Goal: Task Accomplishment & Management: Manage account settings

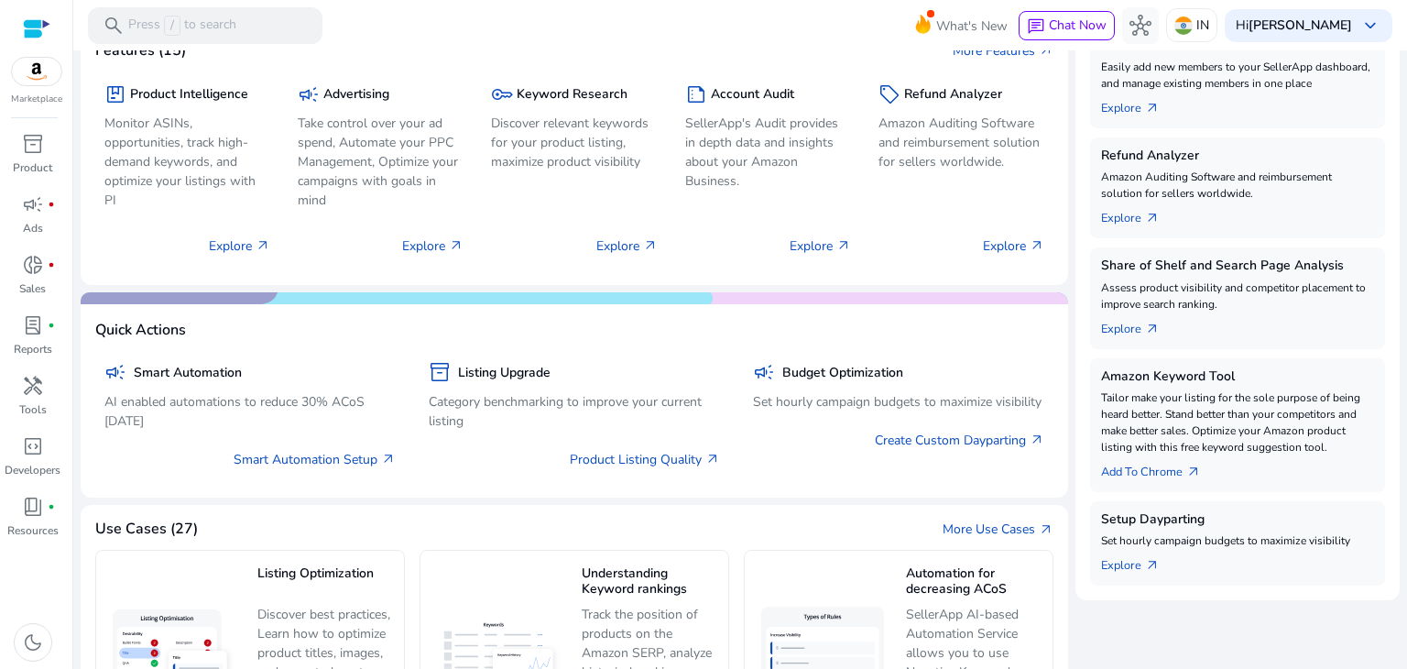
scroll to position [358, 0]
click at [38, 79] on img at bounding box center [36, 71] width 49 height 27
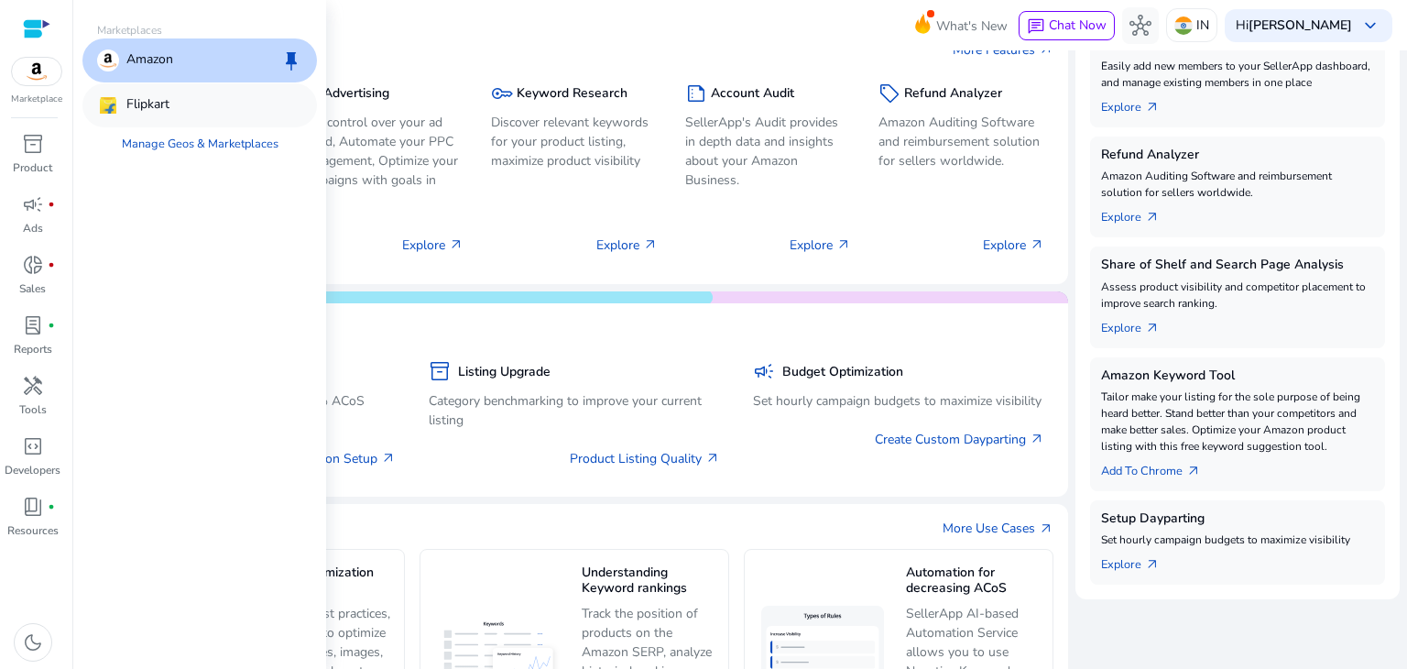
click at [207, 105] on div "Flipkart" at bounding box center [199, 105] width 235 height 44
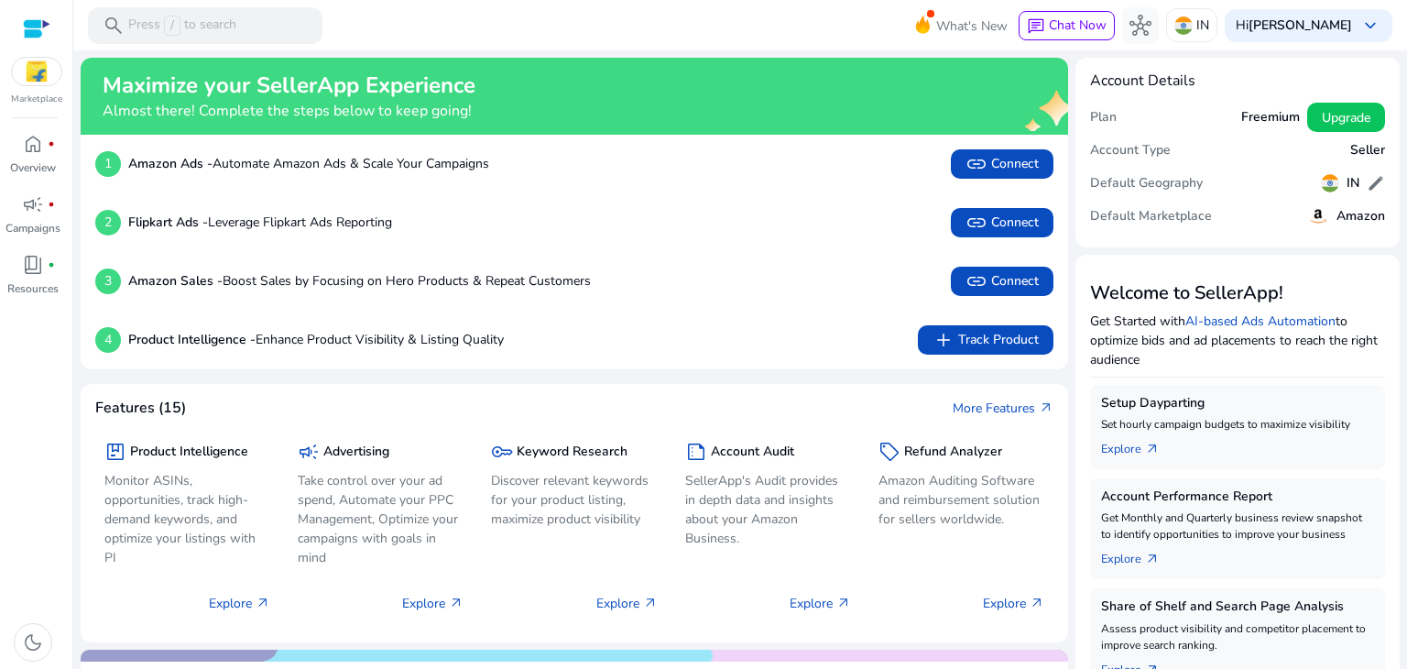
scroll to position [0, 0]
click at [54, 60] on img at bounding box center [36, 71] width 49 height 27
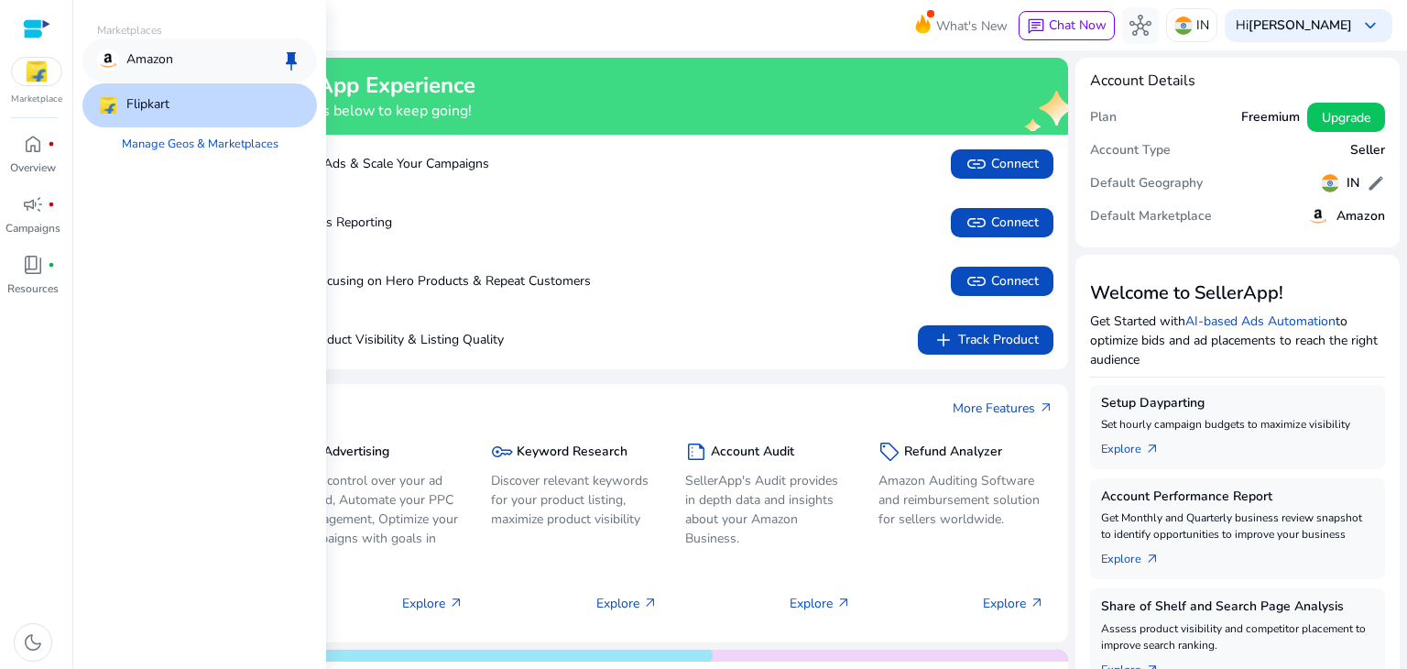
click at [191, 64] on div "Amazon keep" at bounding box center [199, 60] width 235 height 44
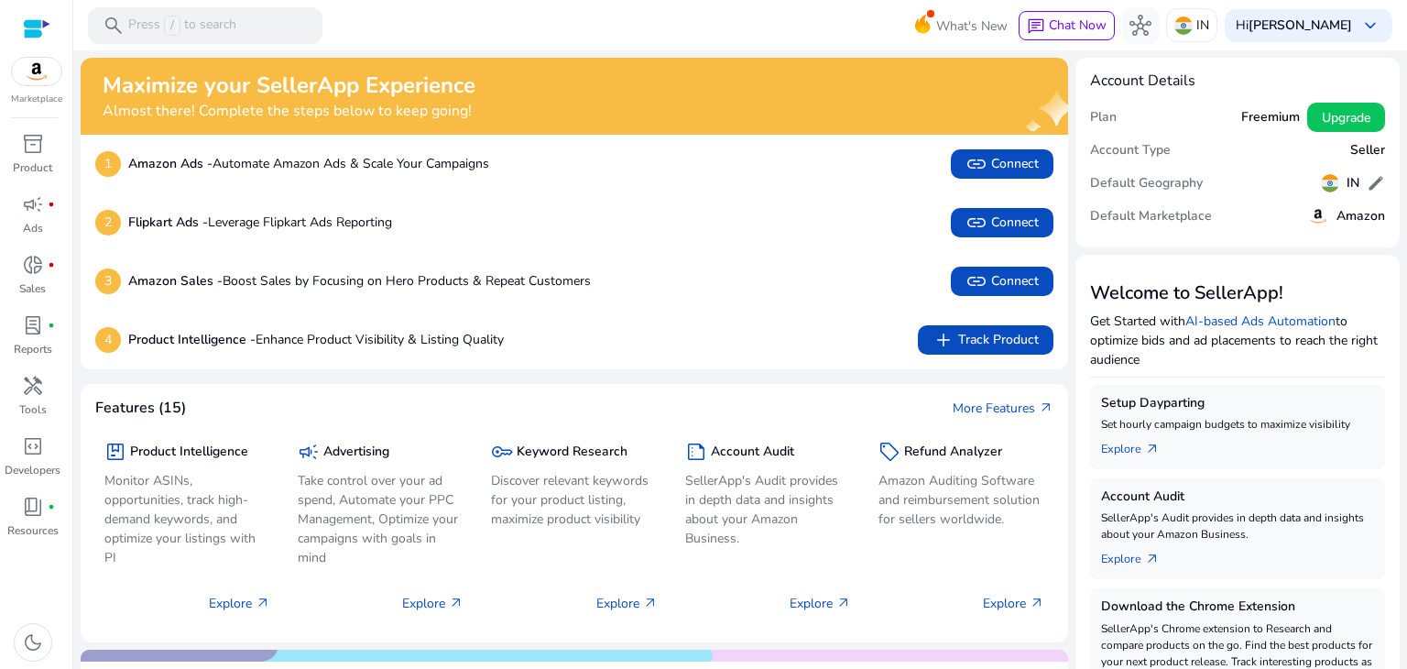
click at [48, 101] on p "Marketplace" at bounding box center [36, 100] width 51 height 14
click at [44, 83] on img at bounding box center [36, 71] width 49 height 27
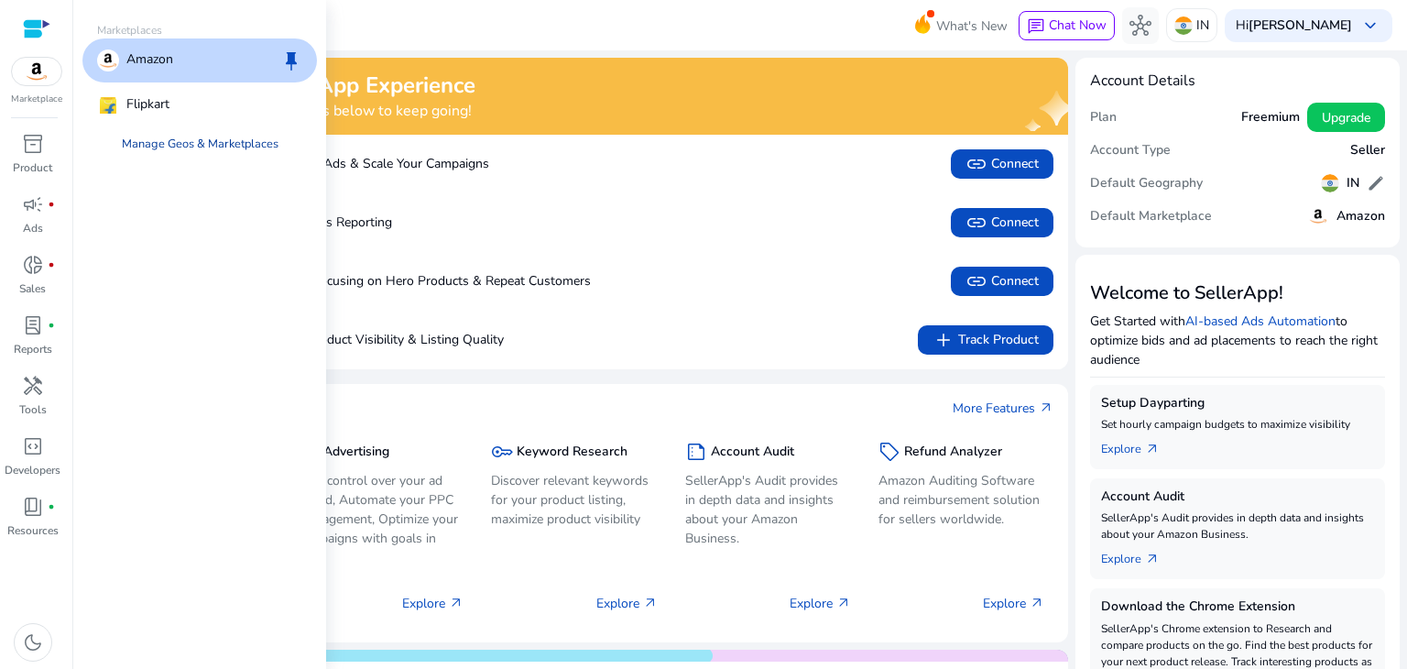
click at [205, 142] on link "Manage Geos & Marketplaces" at bounding box center [200, 143] width 186 height 33
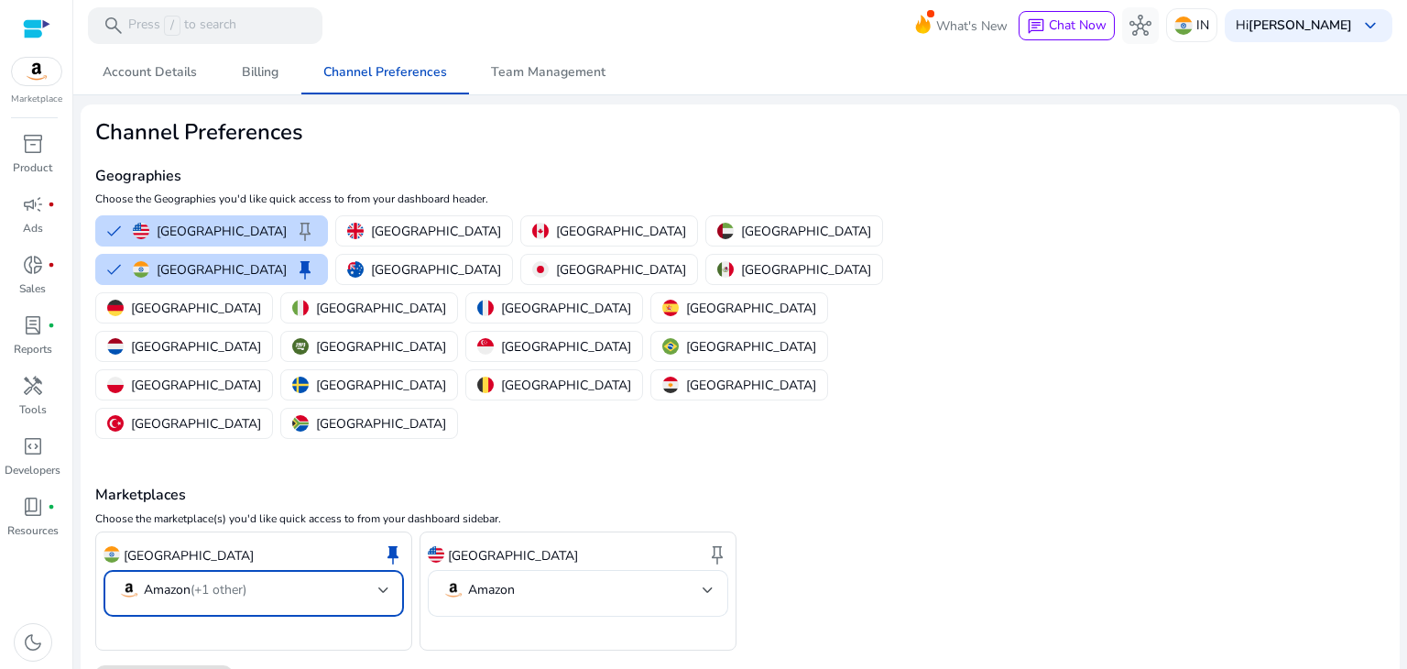
click at [388, 579] on div at bounding box center [383, 590] width 11 height 22
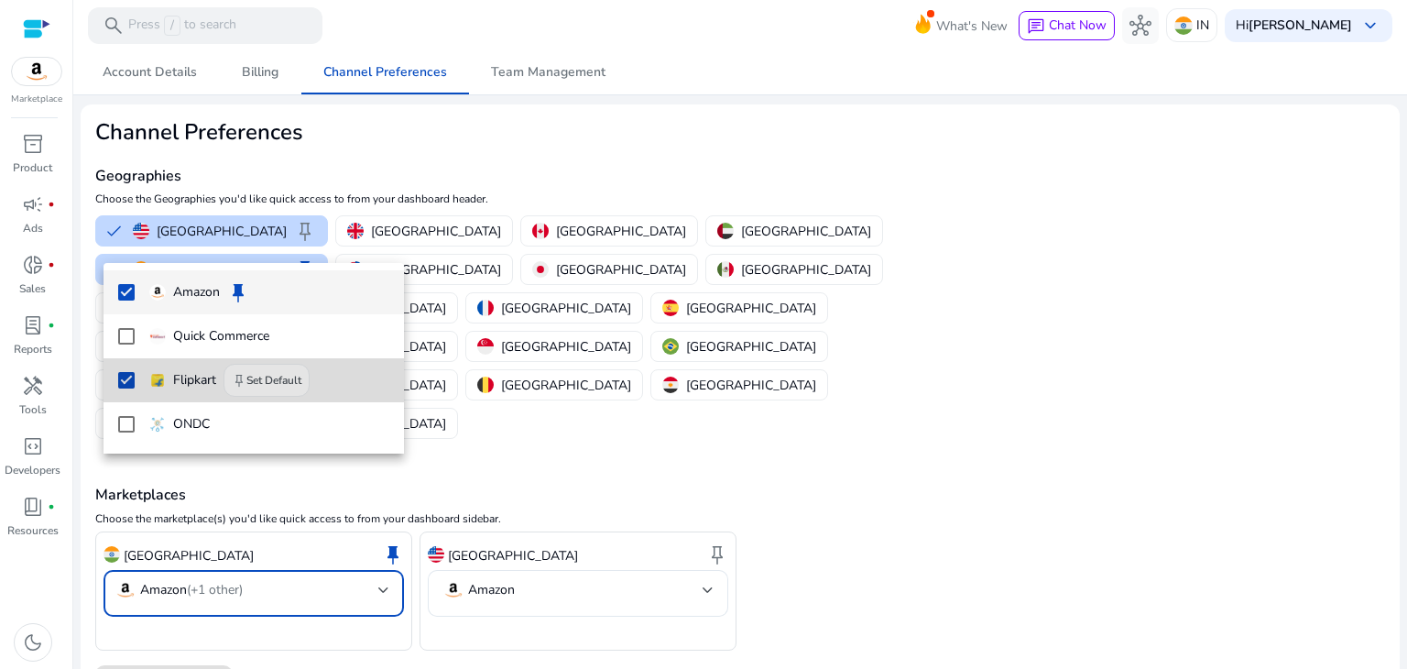
click at [220, 377] on span "Flipkart keep Set Default" at bounding box center [269, 380] width 240 height 33
click at [220, 377] on span "Flipkart" at bounding box center [269, 380] width 240 height 20
click at [276, 373] on button "keep Set Default" at bounding box center [267, 380] width 86 height 33
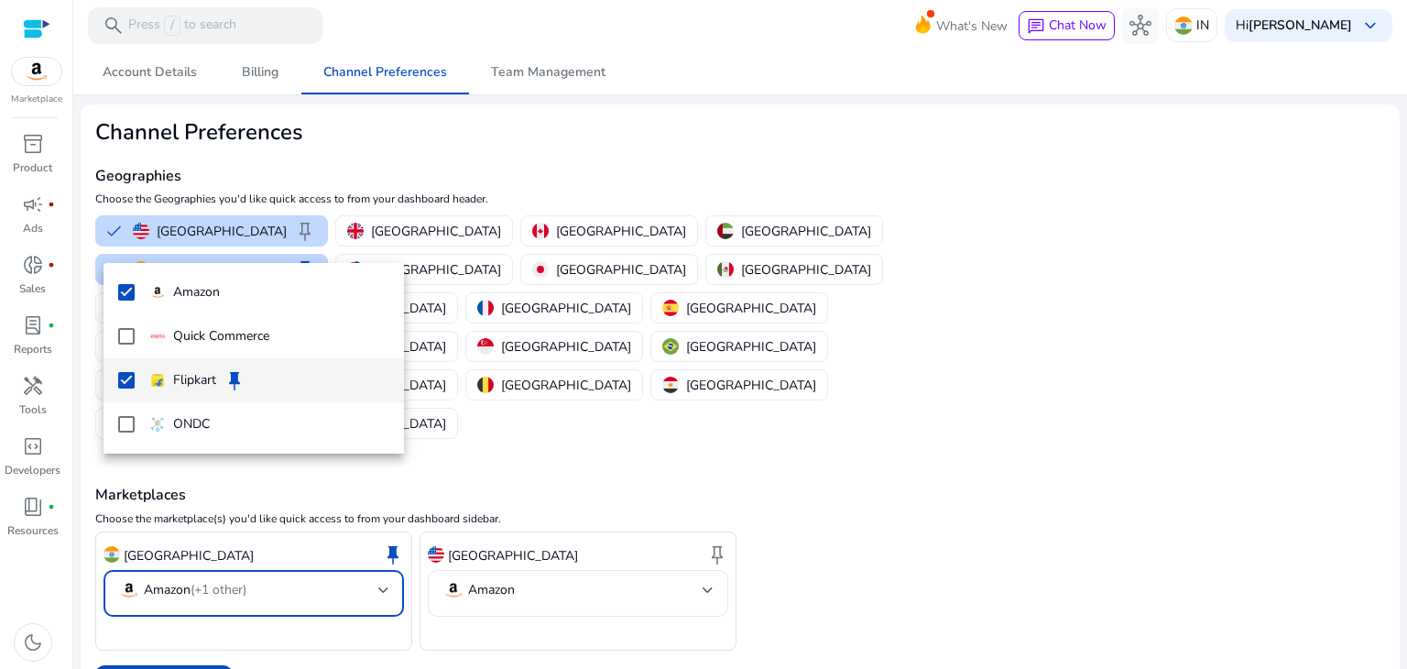
click at [180, 580] on div at bounding box center [703, 334] width 1407 height 669
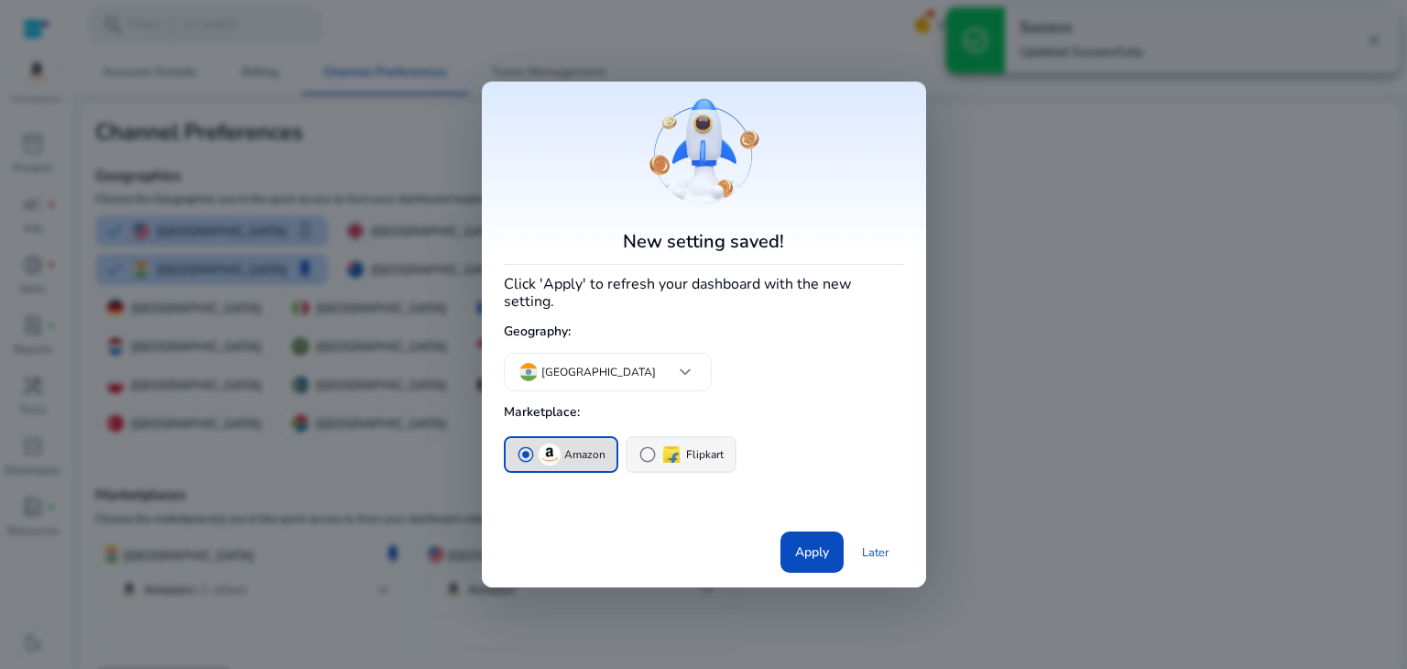
click at [629, 447] on button "radio_button_unchecked Flipkart" at bounding box center [681, 454] width 107 height 33
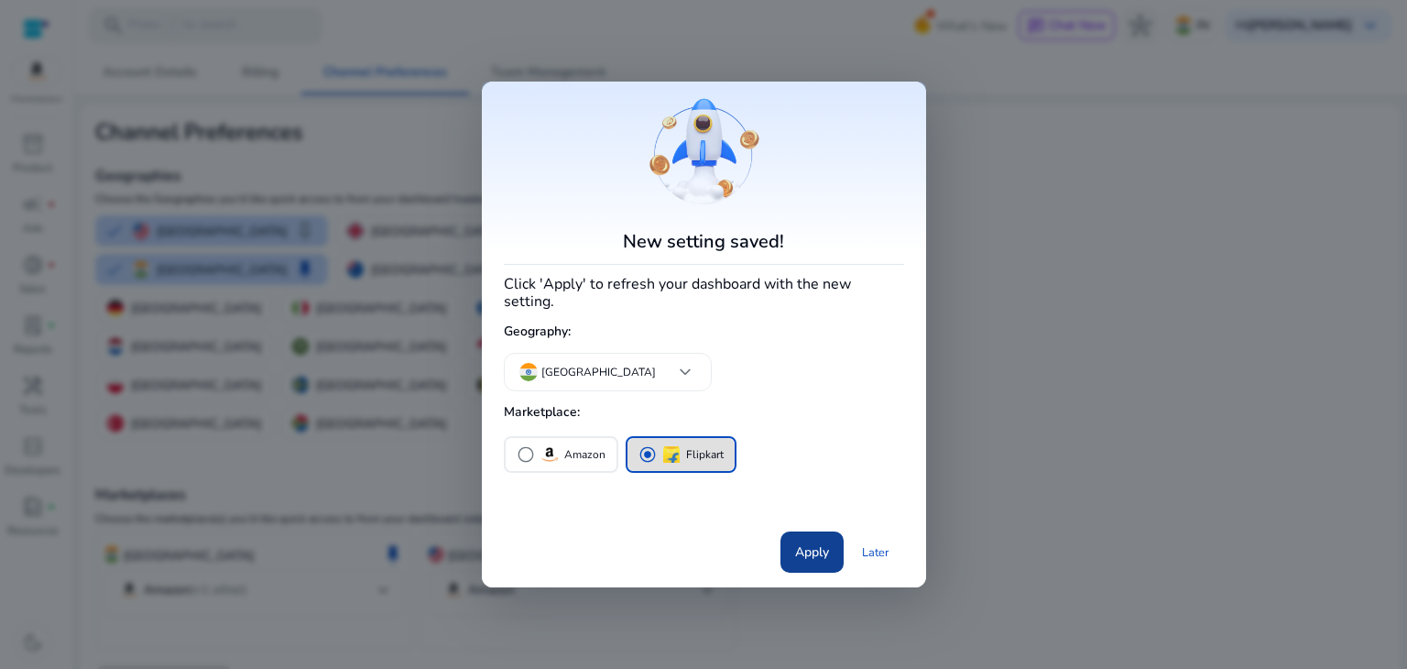
click at [820, 548] on span "Apply" at bounding box center [812, 551] width 34 height 19
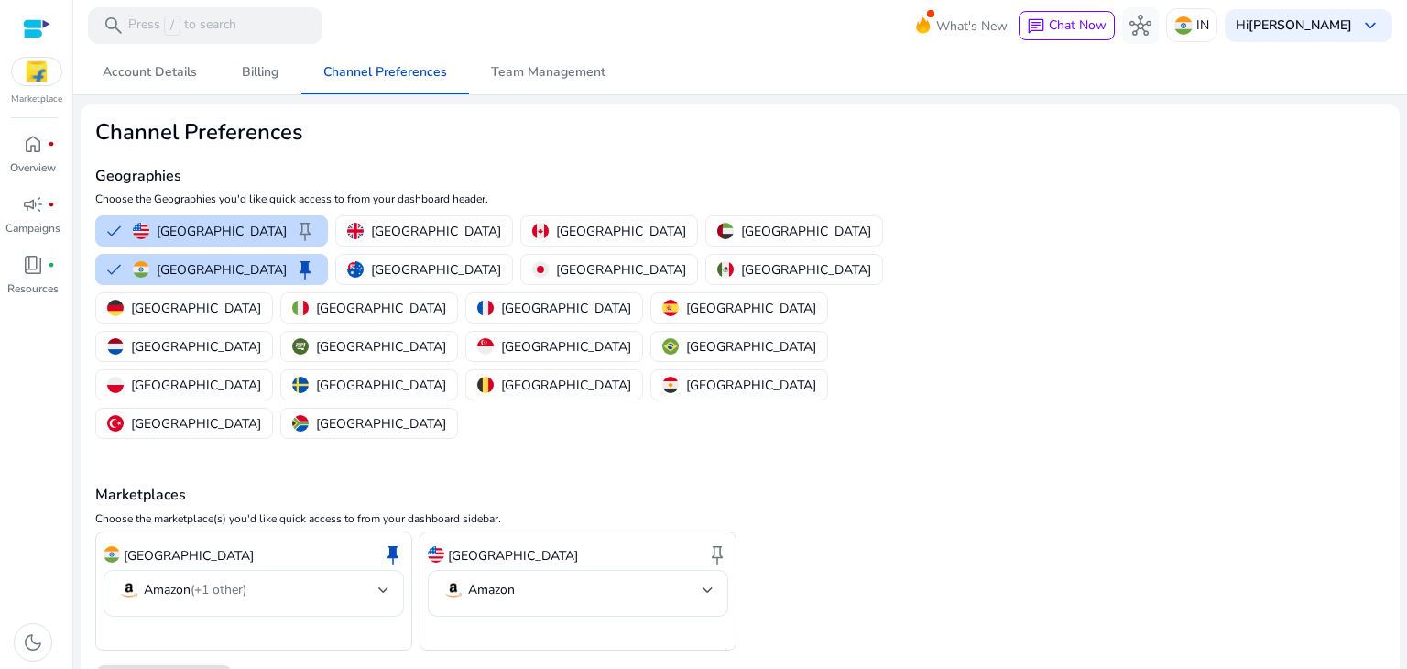
click at [333, 579] on mat-select-trigger "Amazon (+1 other)" at bounding box center [248, 590] width 260 height 22
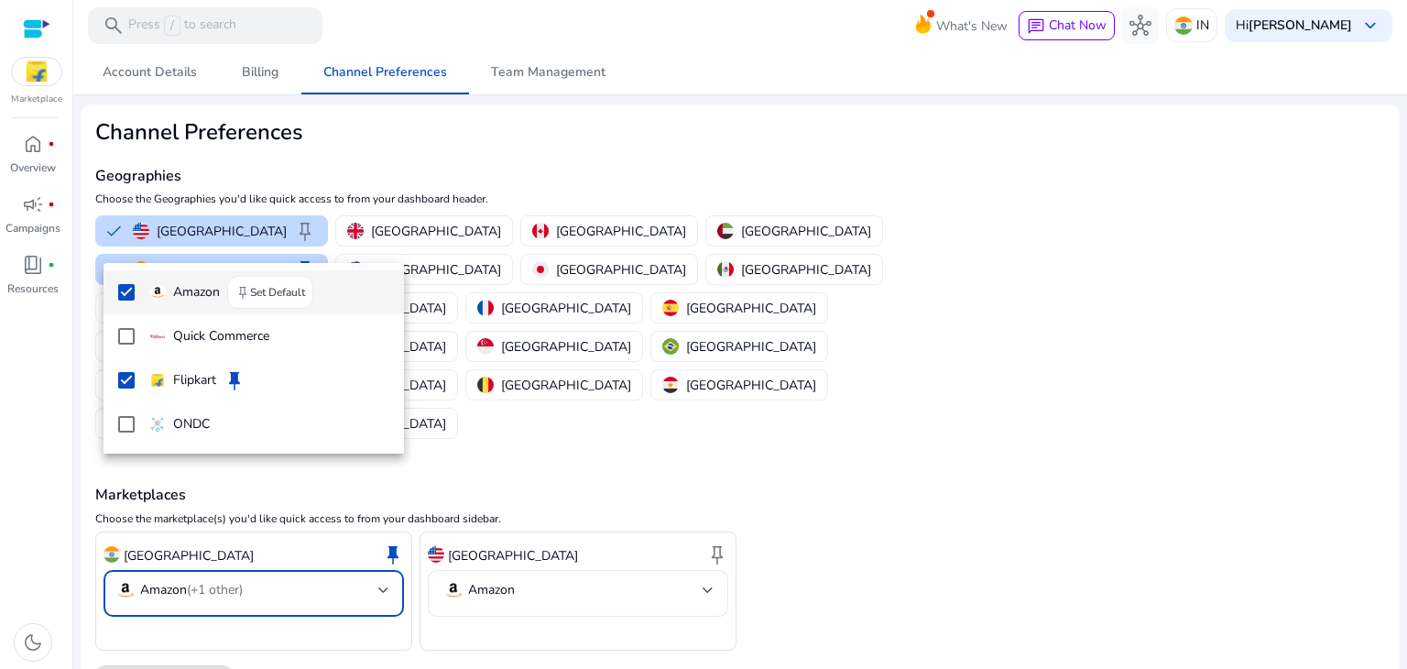
click at [131, 289] on mat-pseudo-checkbox at bounding box center [126, 292] width 16 height 16
click at [195, 563] on div at bounding box center [703, 334] width 1407 height 669
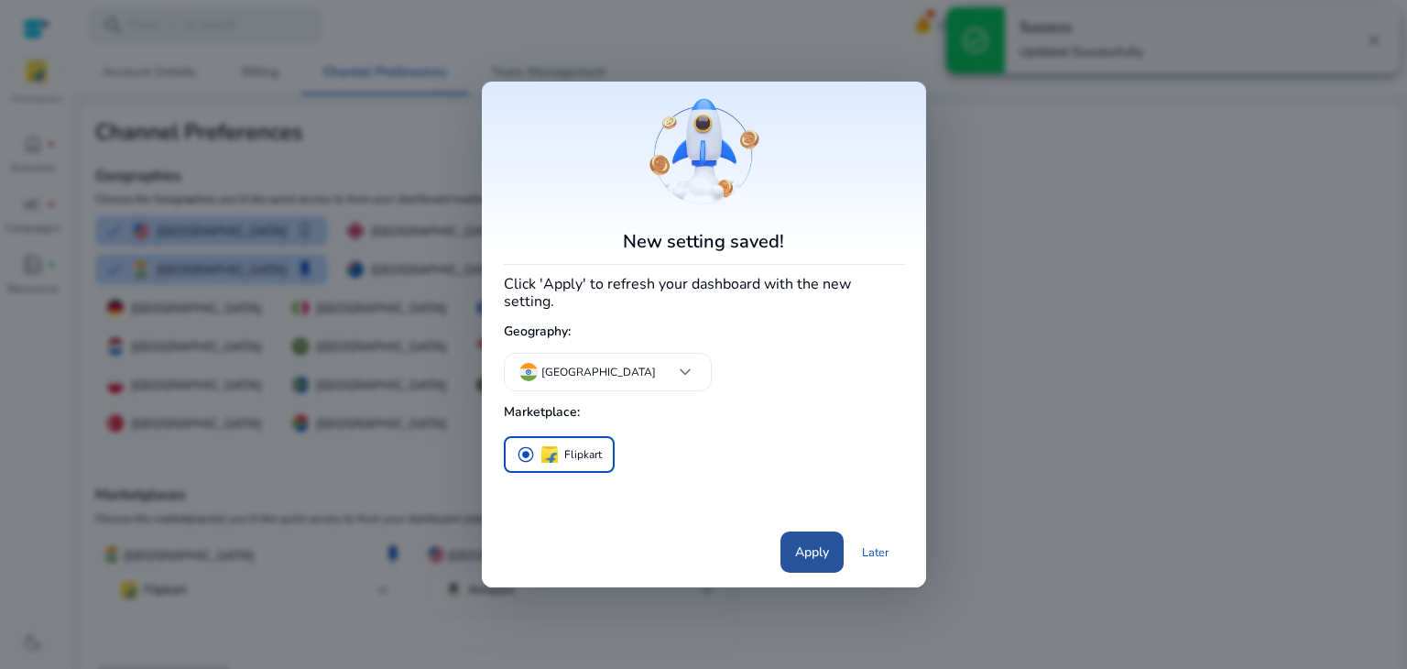
click at [828, 542] on span "Apply" at bounding box center [812, 551] width 34 height 19
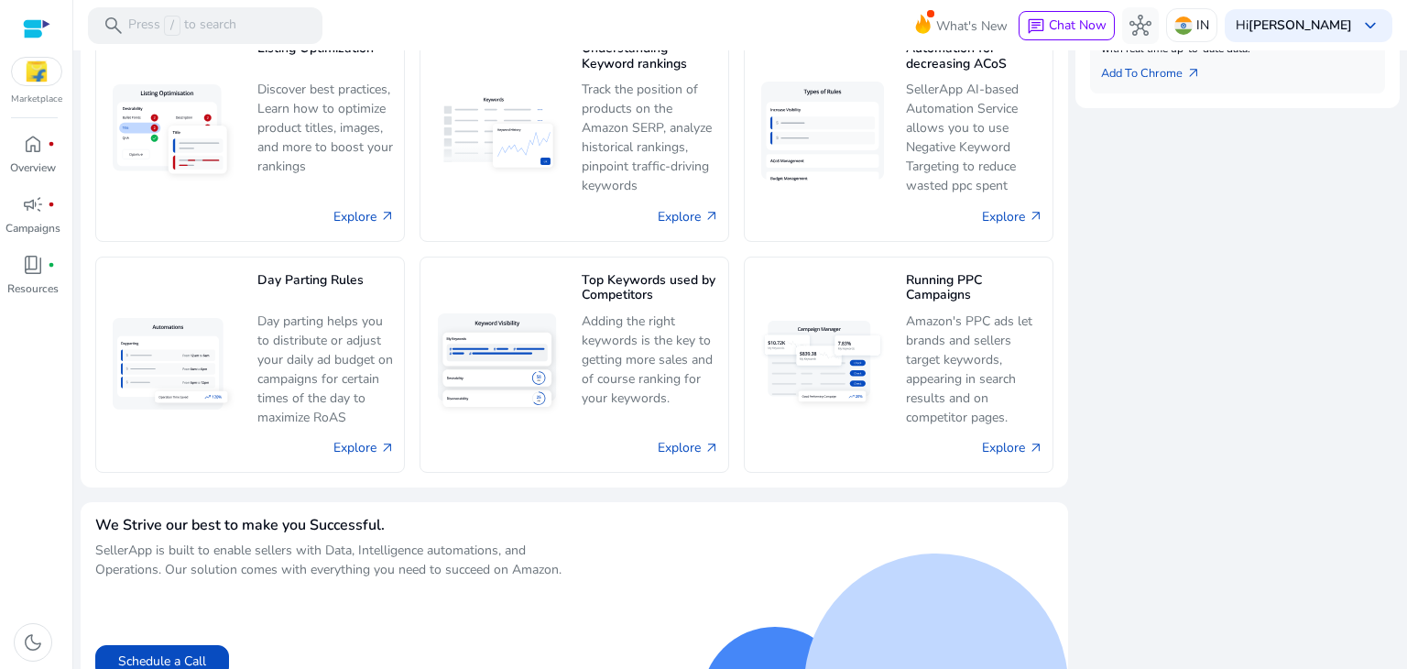
scroll to position [883, 0]
click at [38, 74] on img at bounding box center [36, 71] width 49 height 27
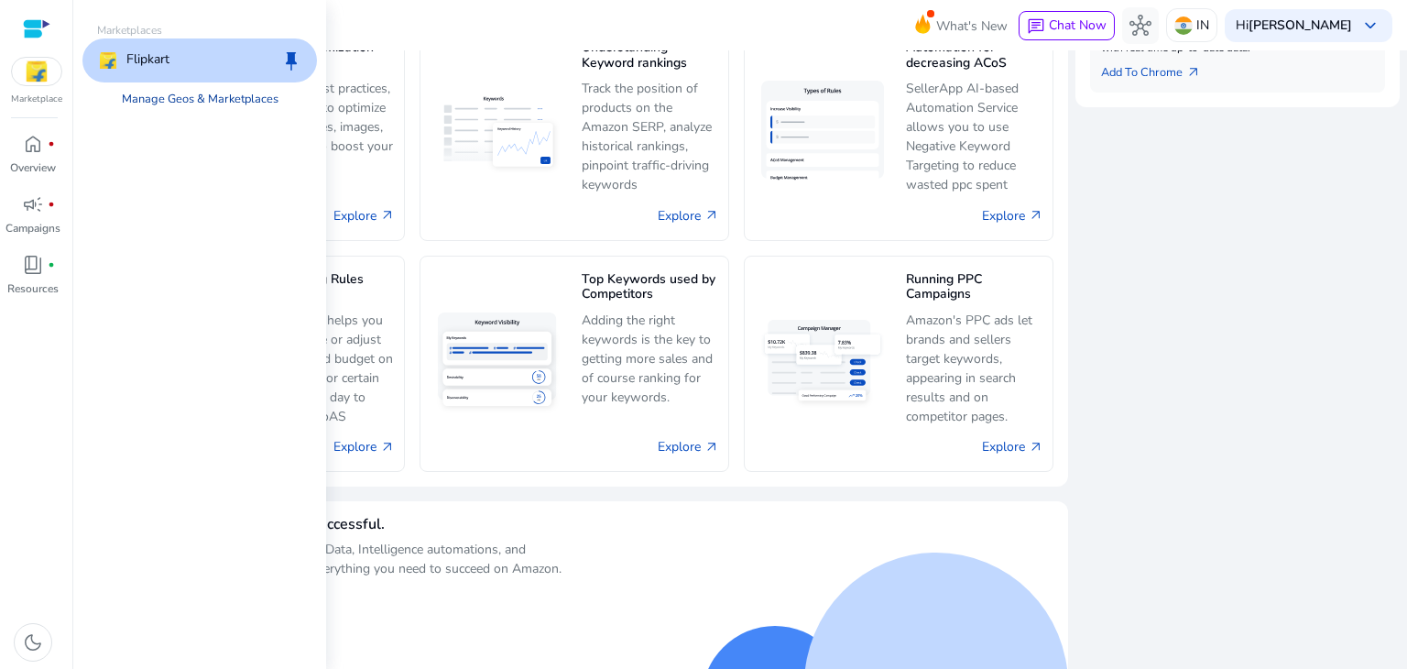
click at [180, 93] on link "Manage Geos & Marketplaces" at bounding box center [200, 98] width 186 height 33
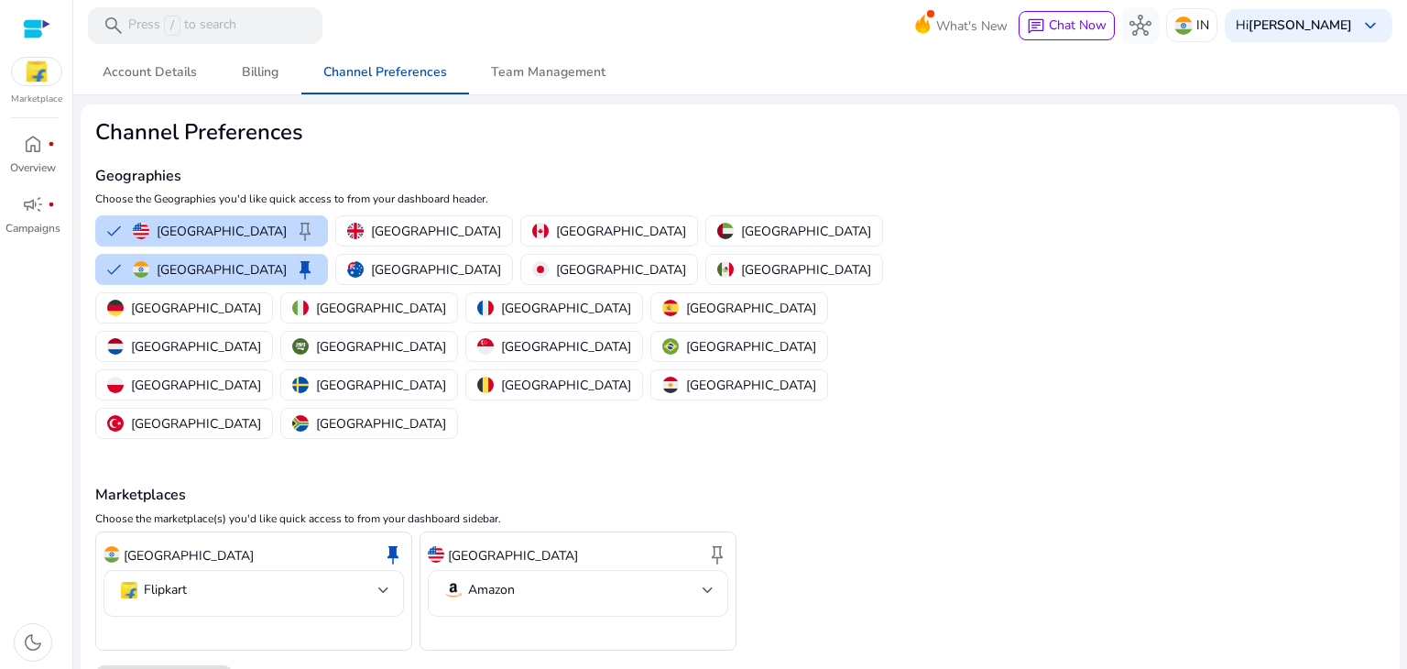
click at [704, 570] on div "Amazon" at bounding box center [578, 593] width 271 height 47
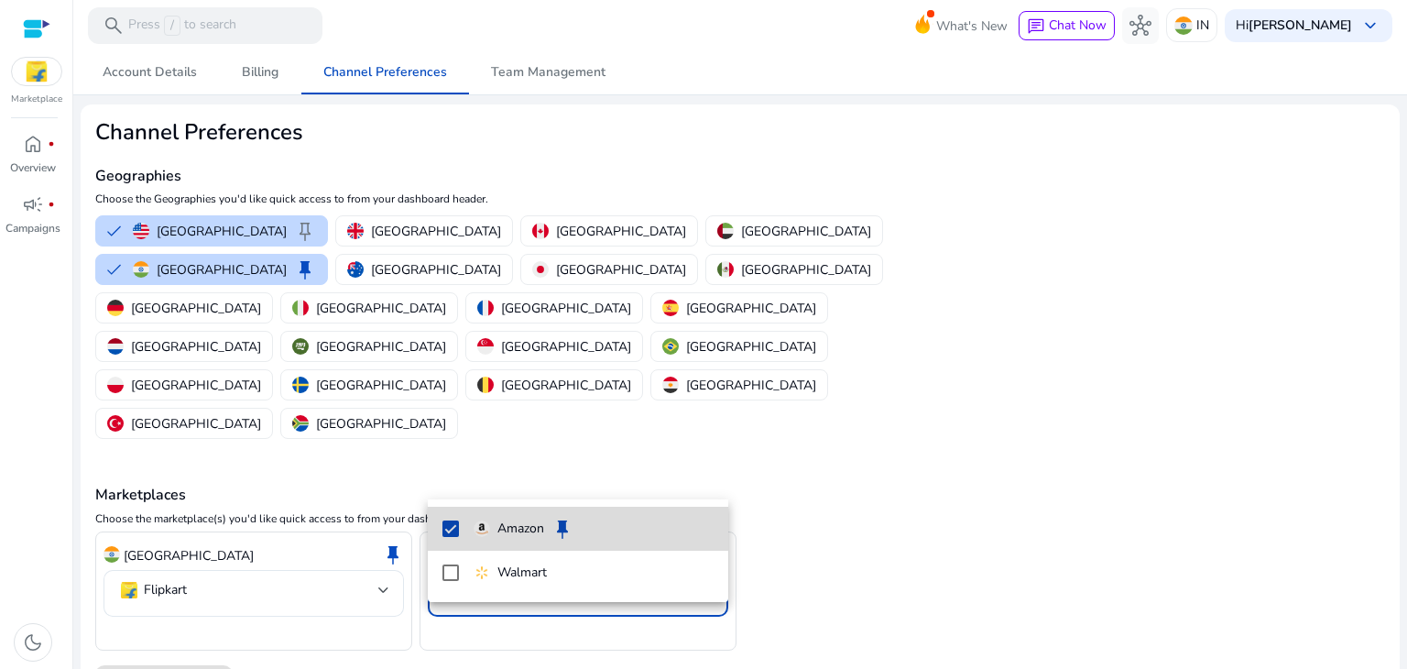
click at [461, 520] on mat-option "Amazon keep" at bounding box center [578, 529] width 301 height 44
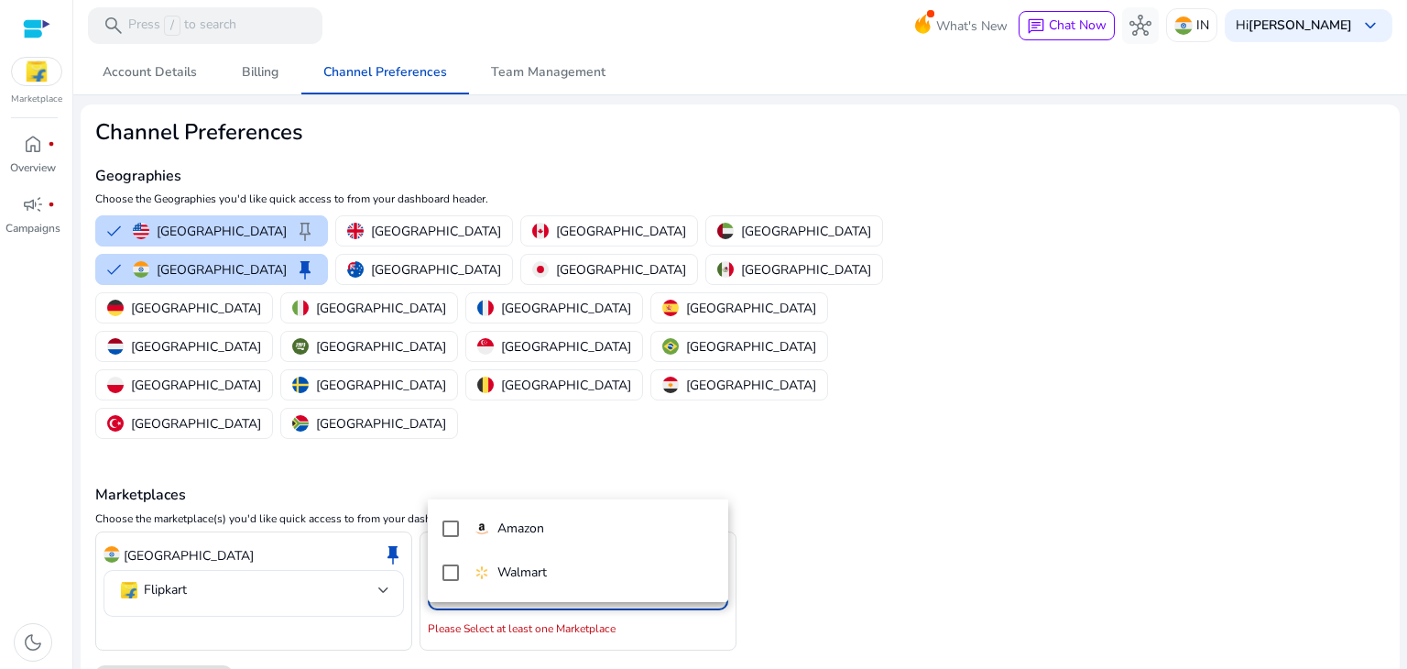
click at [605, 357] on div at bounding box center [703, 334] width 1407 height 669
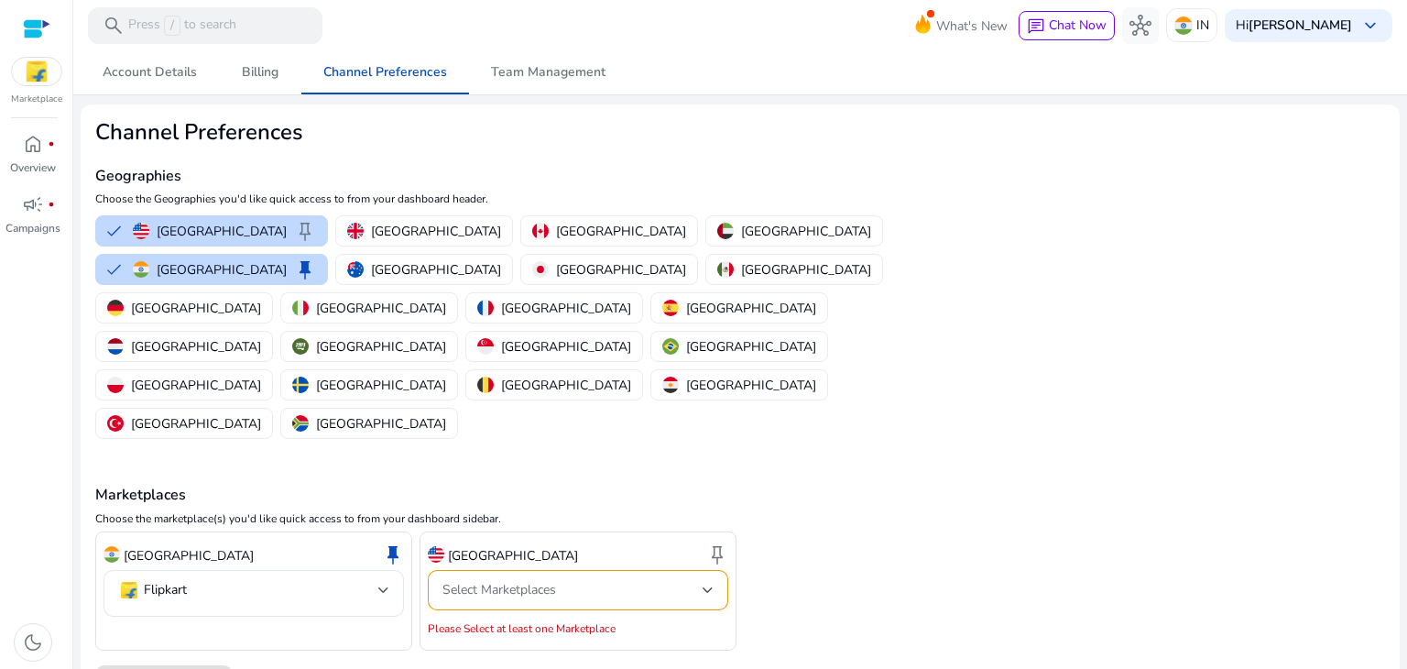
click at [539, 540] on div "United States keep" at bounding box center [578, 555] width 301 height 31
click at [716, 543] on span "keep" at bounding box center [717, 554] width 22 height 22
click at [392, 543] on span "keep" at bounding box center [393, 554] width 22 height 22
click at [597, 580] on div "Select Marketplaces" at bounding box center [573, 590] width 260 height 20
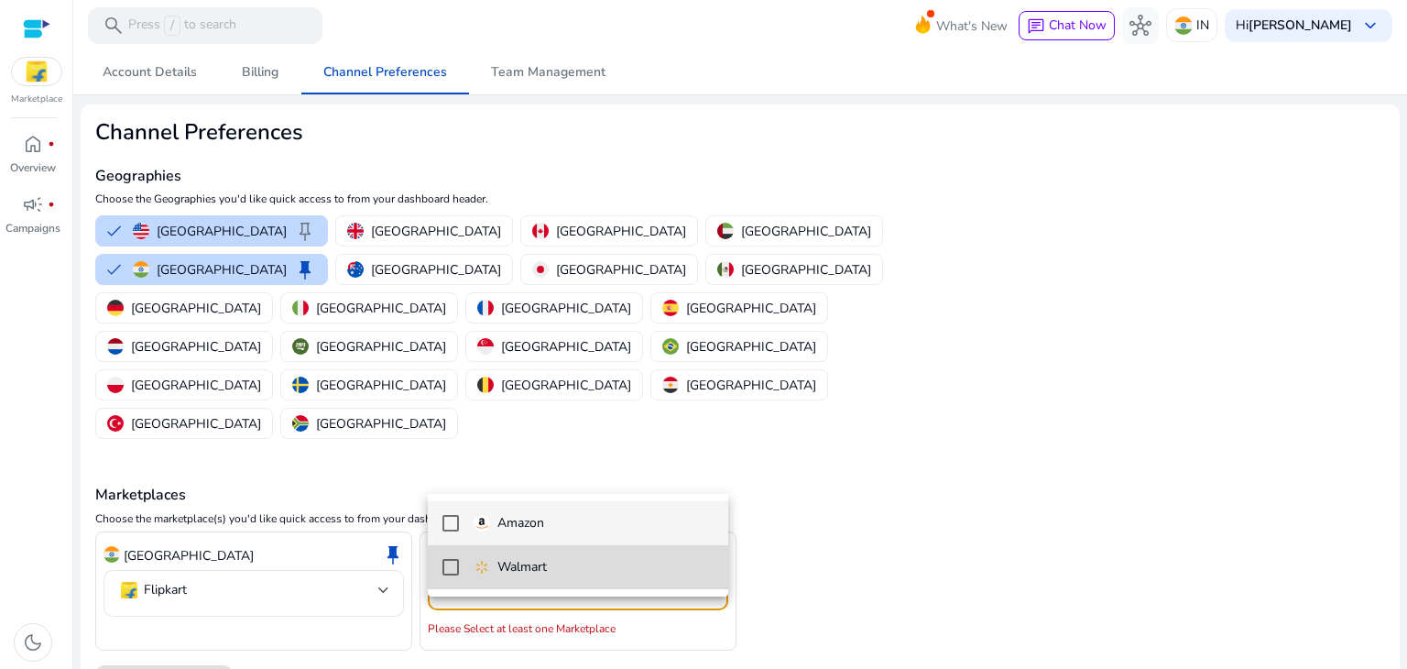
click at [451, 562] on mat-pseudo-checkbox at bounding box center [451, 567] width 16 height 16
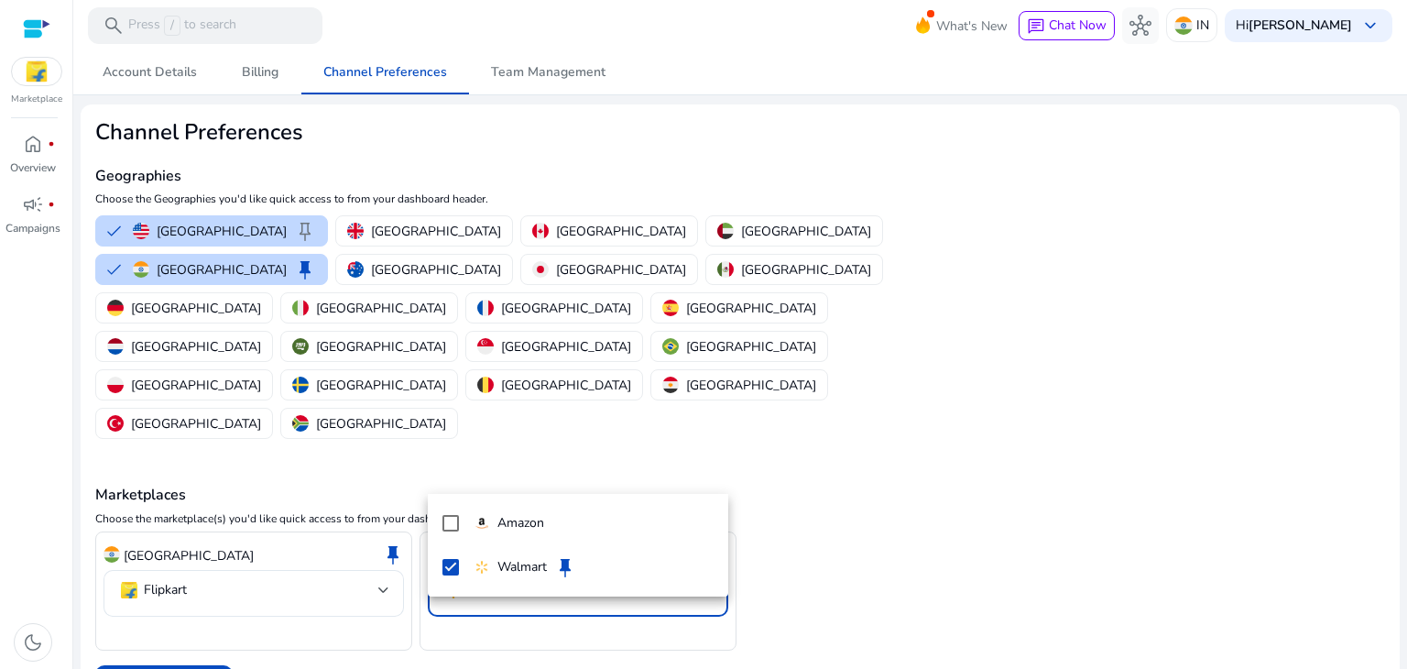
click at [172, 575] on div at bounding box center [703, 334] width 1407 height 669
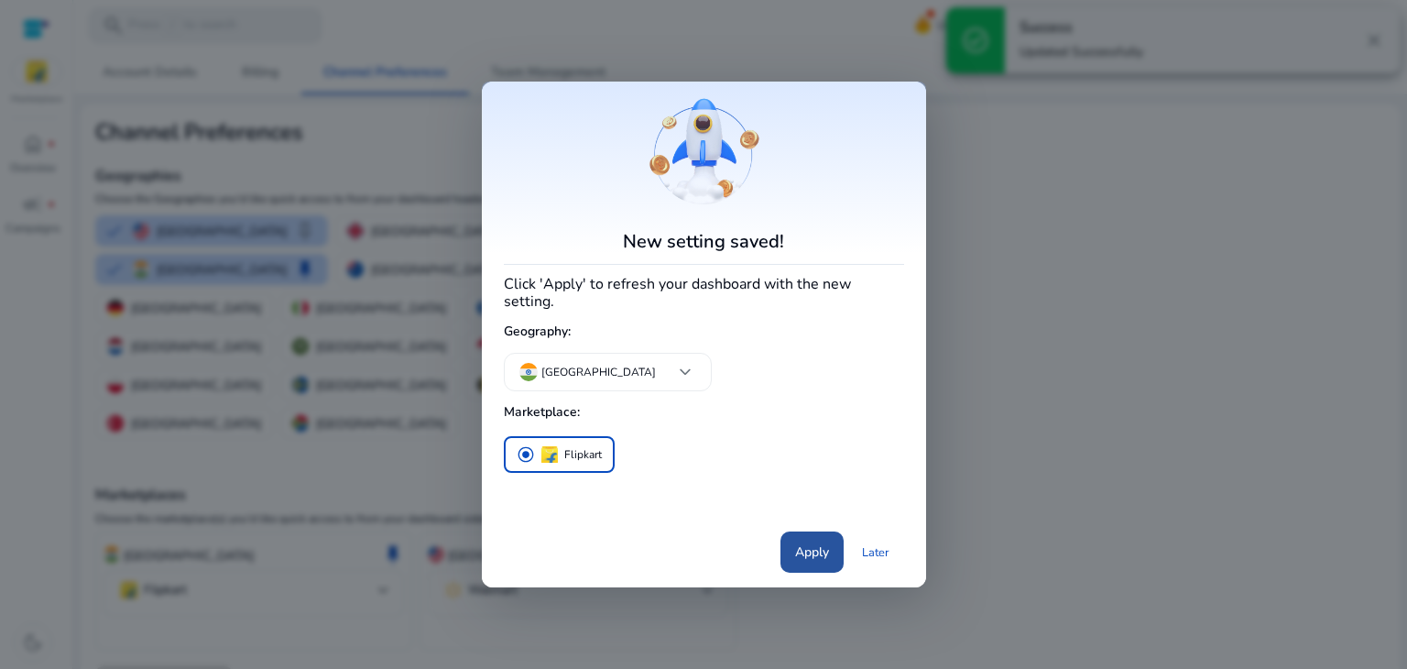
click at [834, 541] on span at bounding box center [812, 552] width 63 height 44
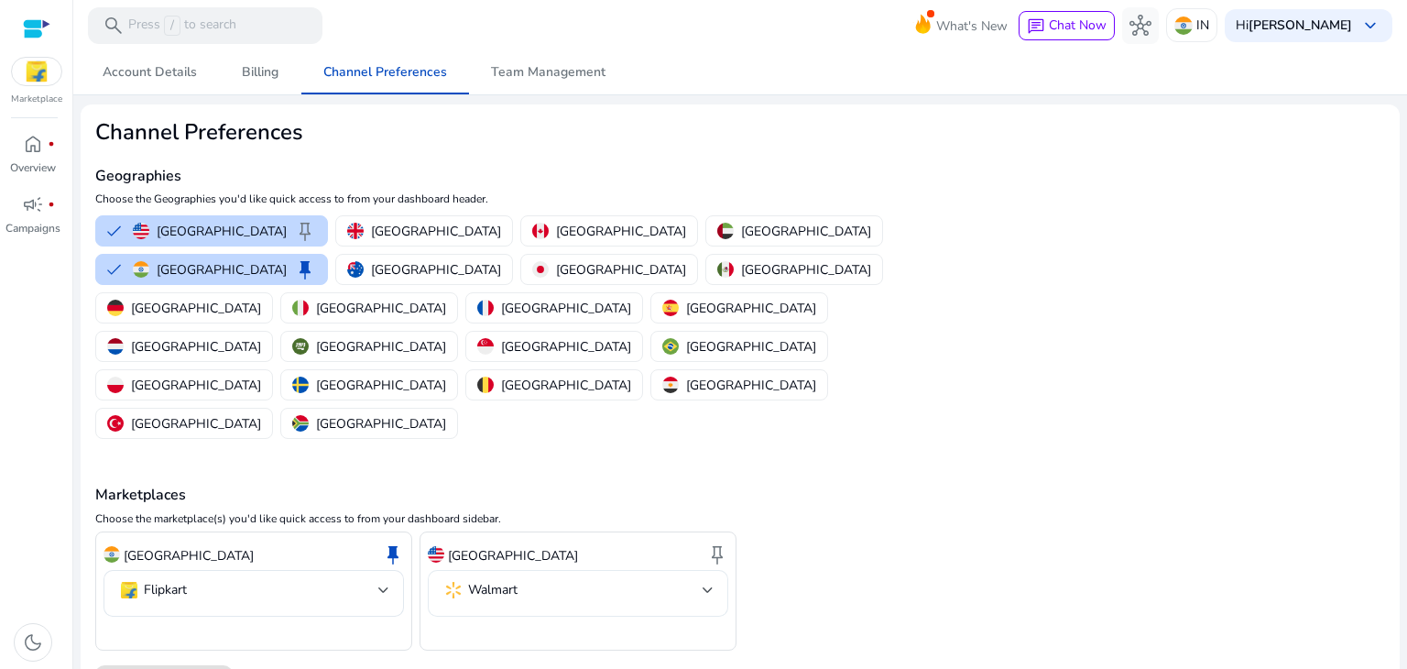
click at [568, 579] on mat-select-trigger "Walmart" at bounding box center [573, 590] width 260 height 22
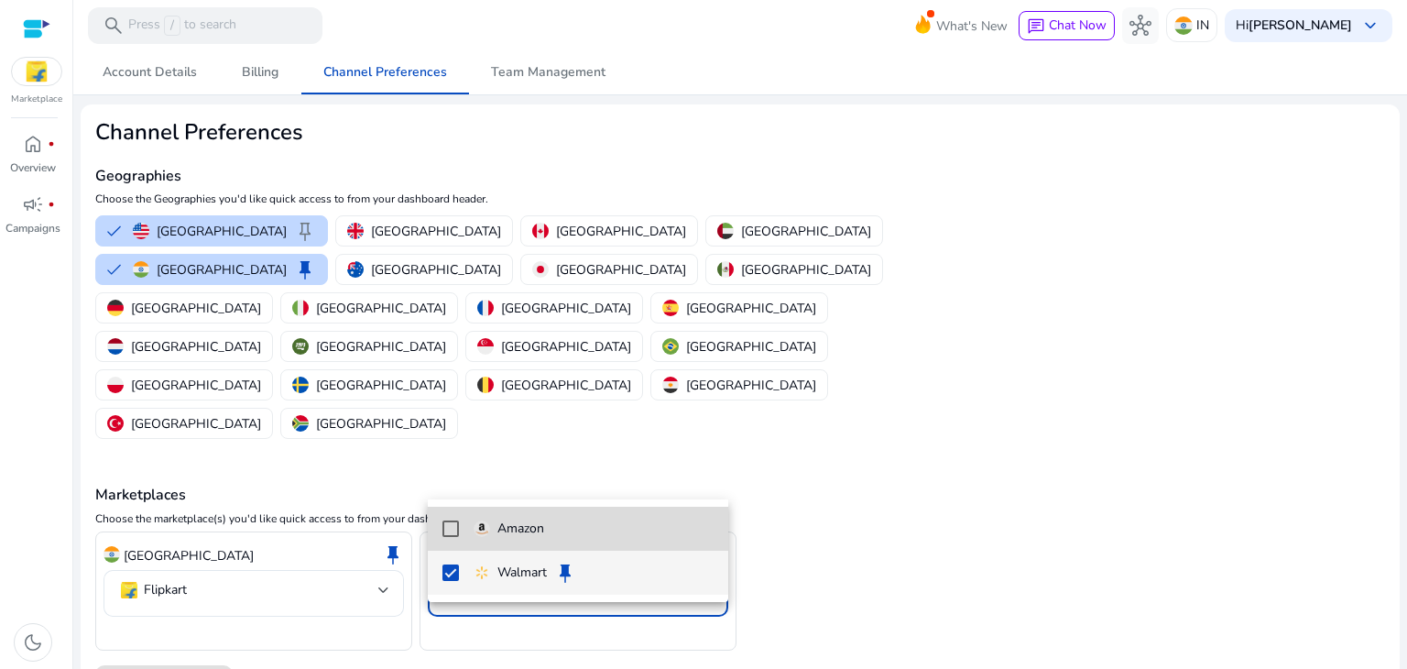
click at [541, 521] on p "Amazon" at bounding box center [520, 529] width 47 height 20
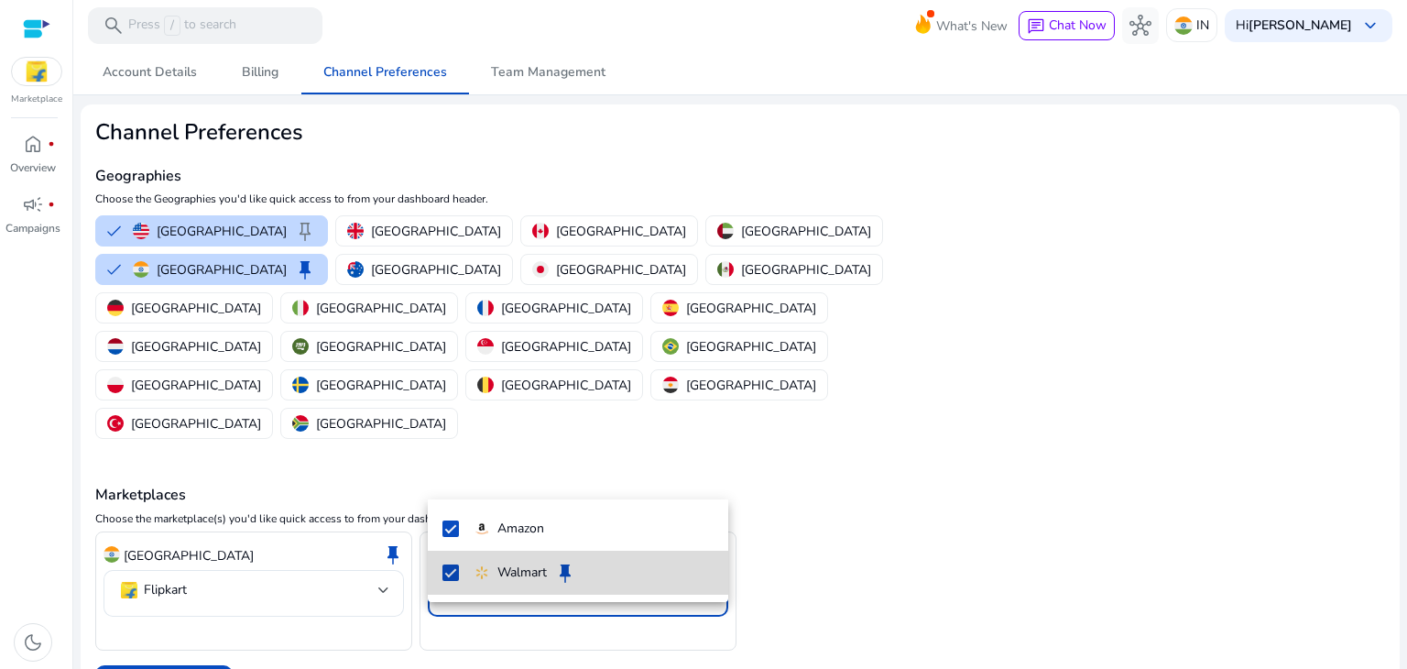
click at [450, 565] on mat-pseudo-checkbox at bounding box center [451, 572] width 16 height 16
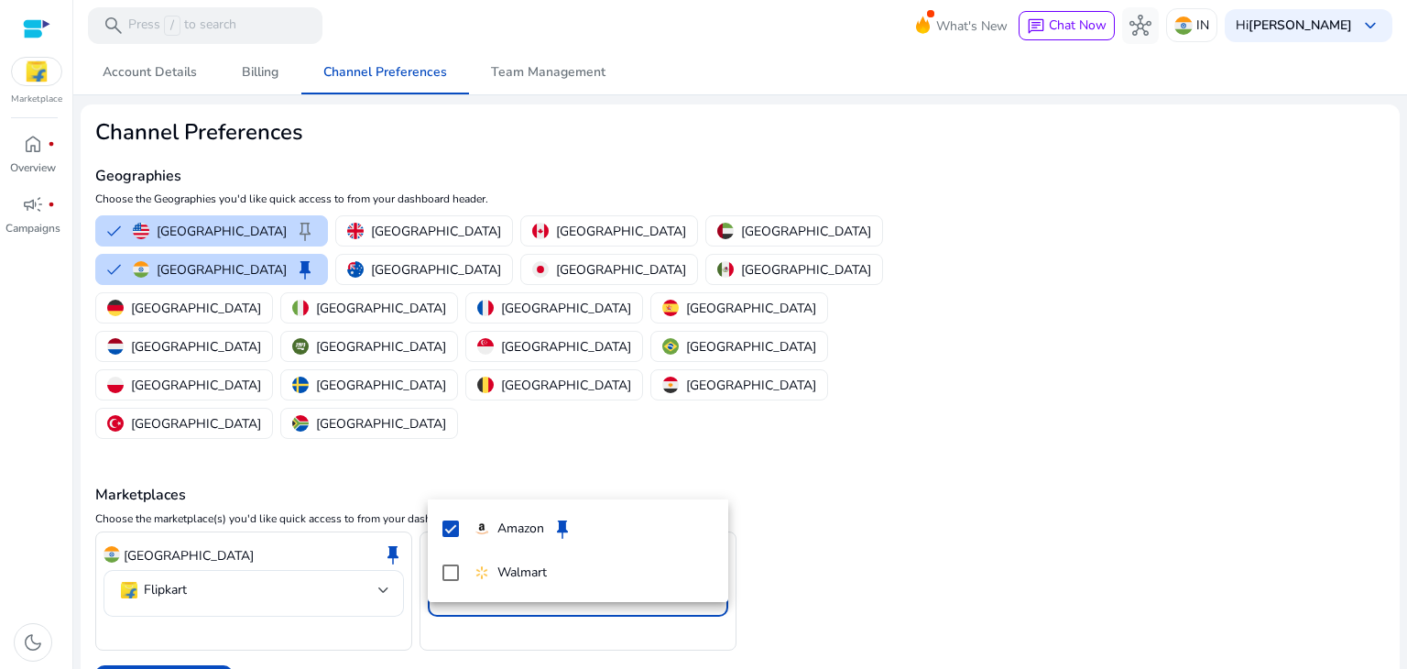
click at [370, 454] on div at bounding box center [703, 334] width 1407 height 669
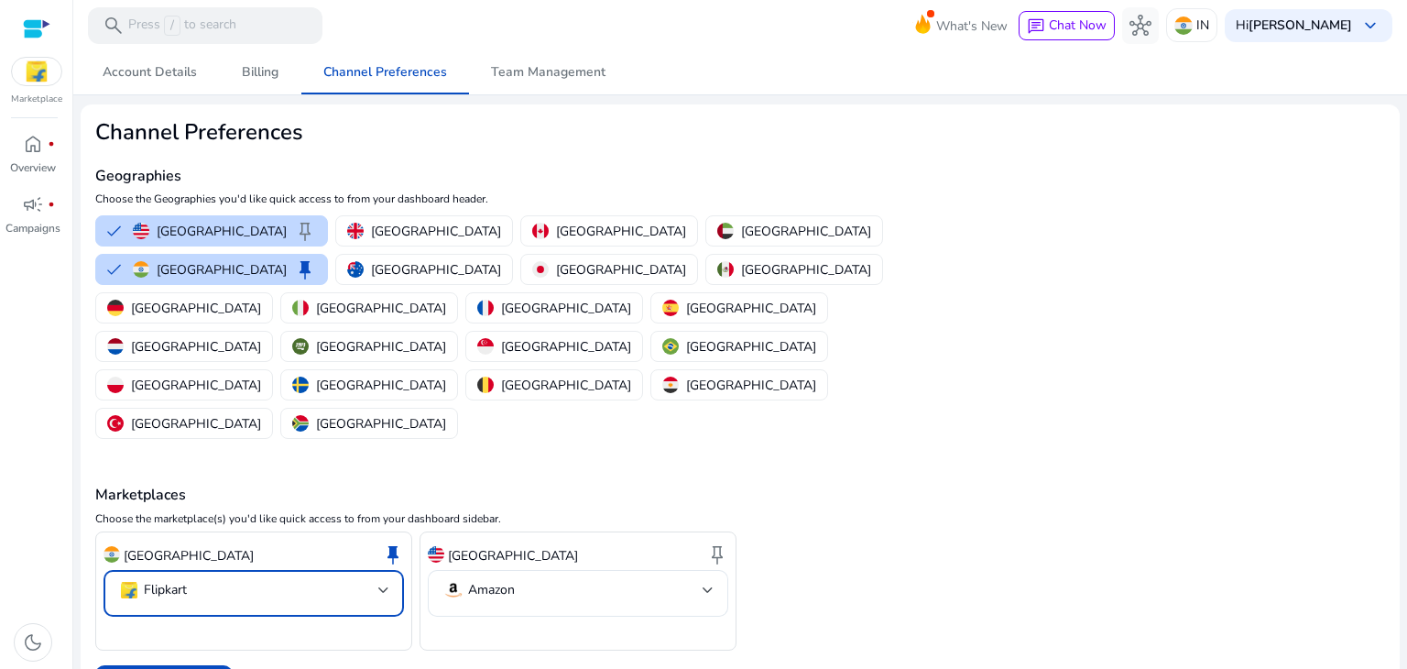
click at [363, 579] on mat-select-trigger "Flipkart" at bounding box center [248, 590] width 260 height 22
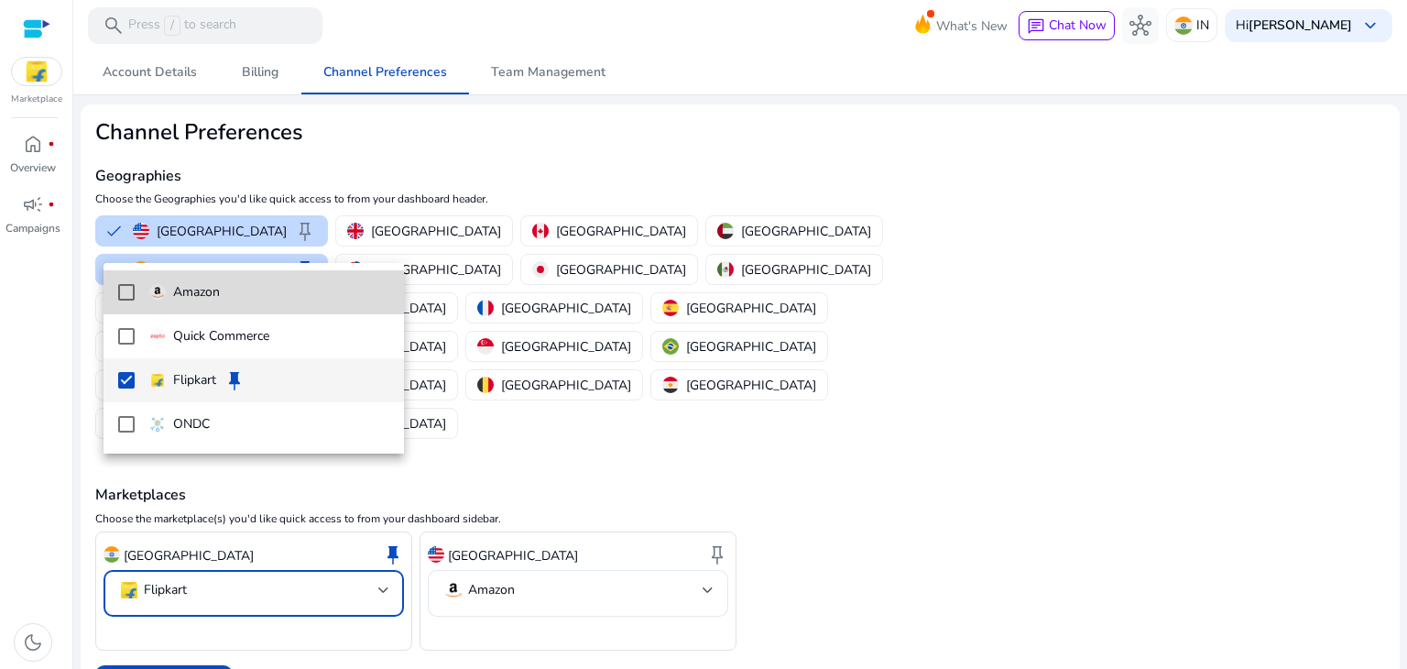
click at [132, 296] on mat-pseudo-checkbox at bounding box center [126, 292] width 16 height 16
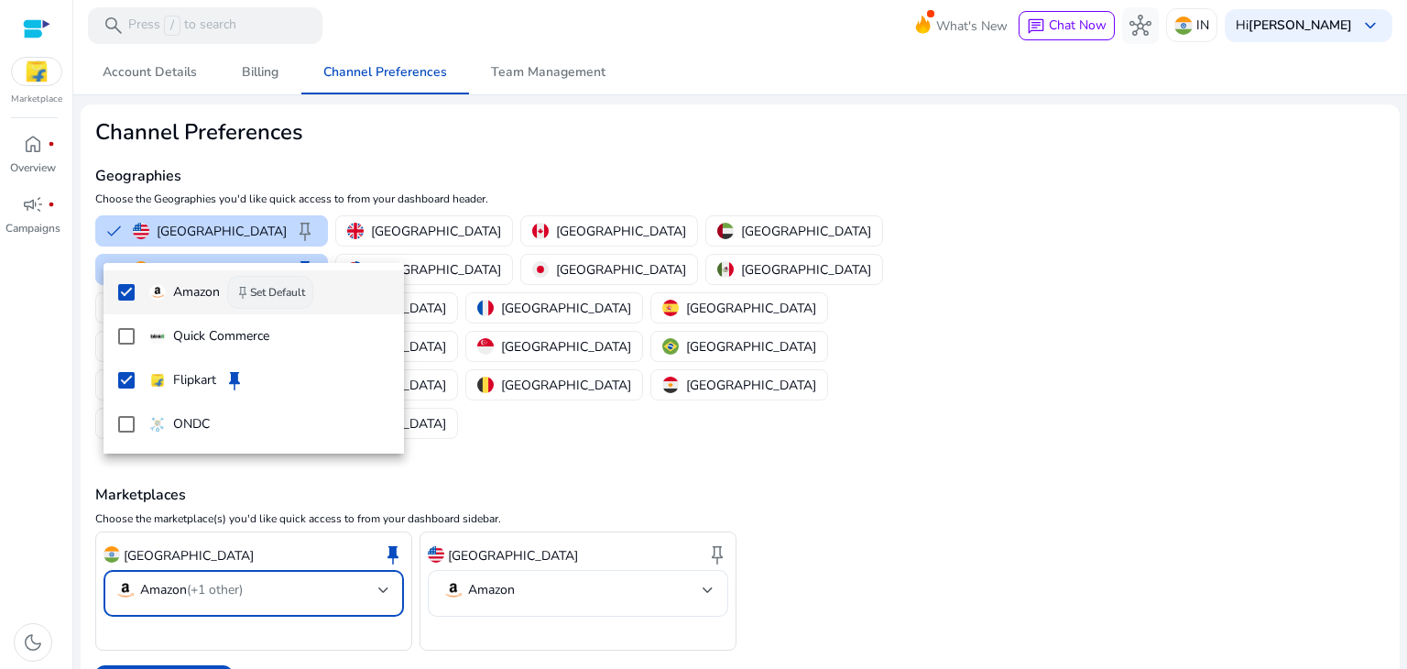
click at [281, 290] on button "keep Set Default" at bounding box center [270, 292] width 86 height 33
click at [201, 574] on div at bounding box center [703, 334] width 1407 height 669
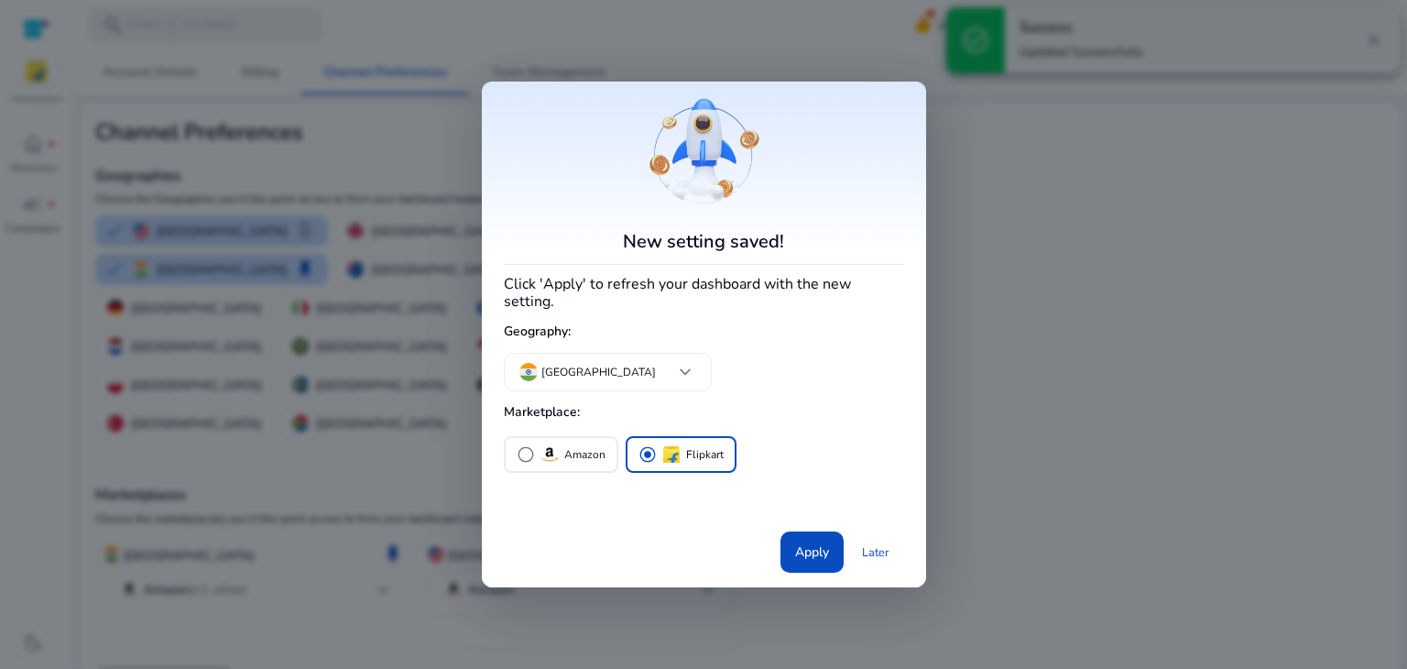
drag, startPoint x: 194, startPoint y: 578, endPoint x: 966, endPoint y: 276, distance: 828.5
click at [966, 276] on div at bounding box center [703, 334] width 1407 height 669
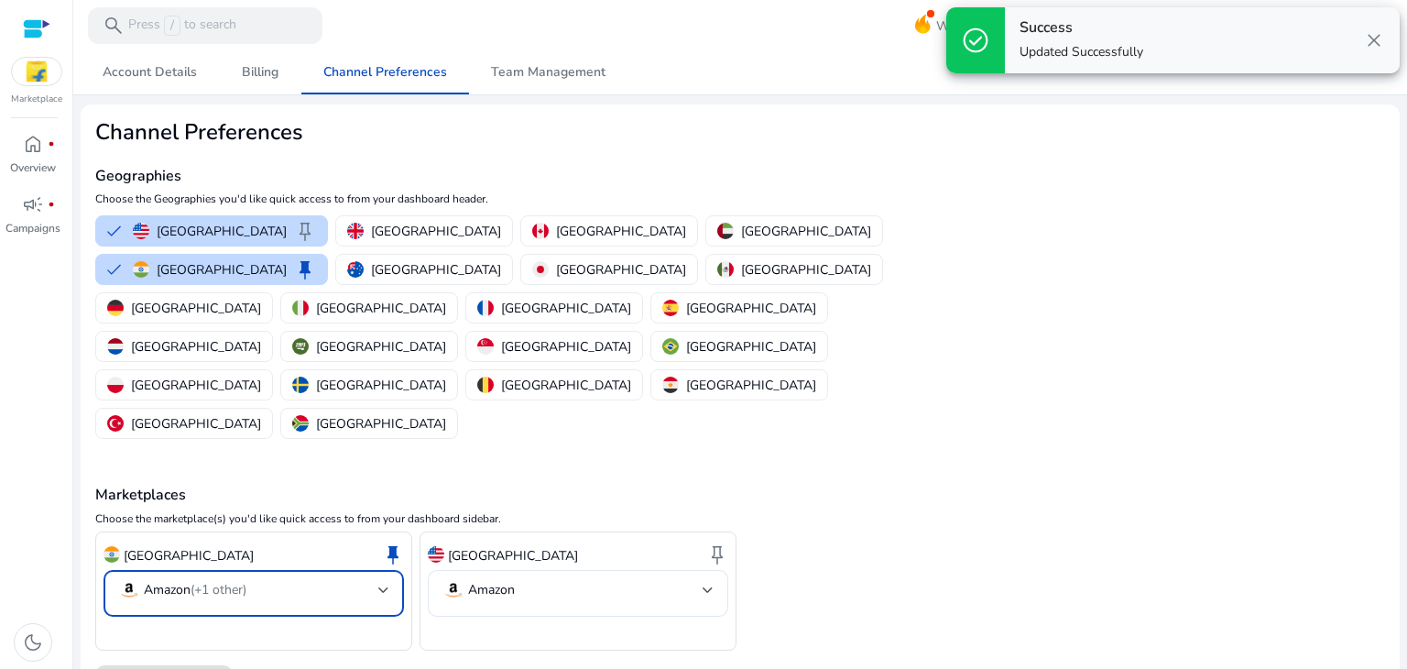
click at [274, 579] on mat-select-trigger "Amazon (+1 other)" at bounding box center [248, 590] width 260 height 22
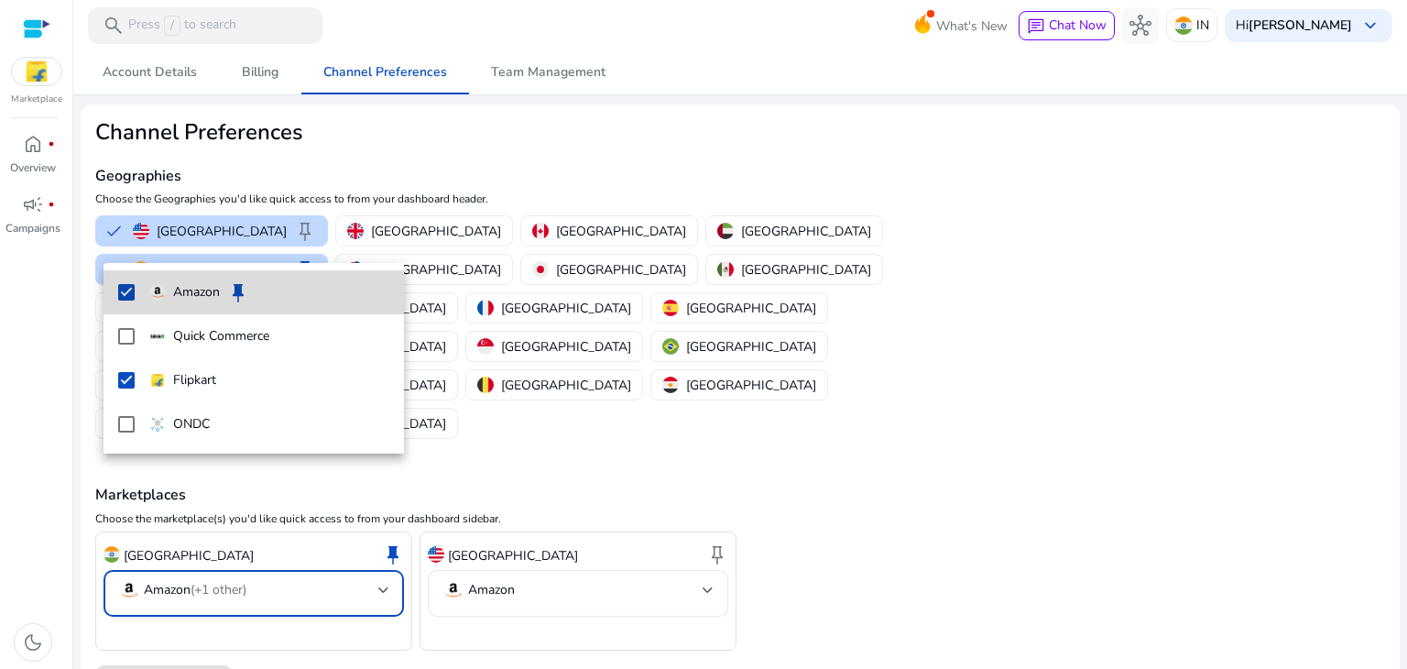
click at [135, 287] on mat-option "Amazon keep" at bounding box center [254, 292] width 301 height 44
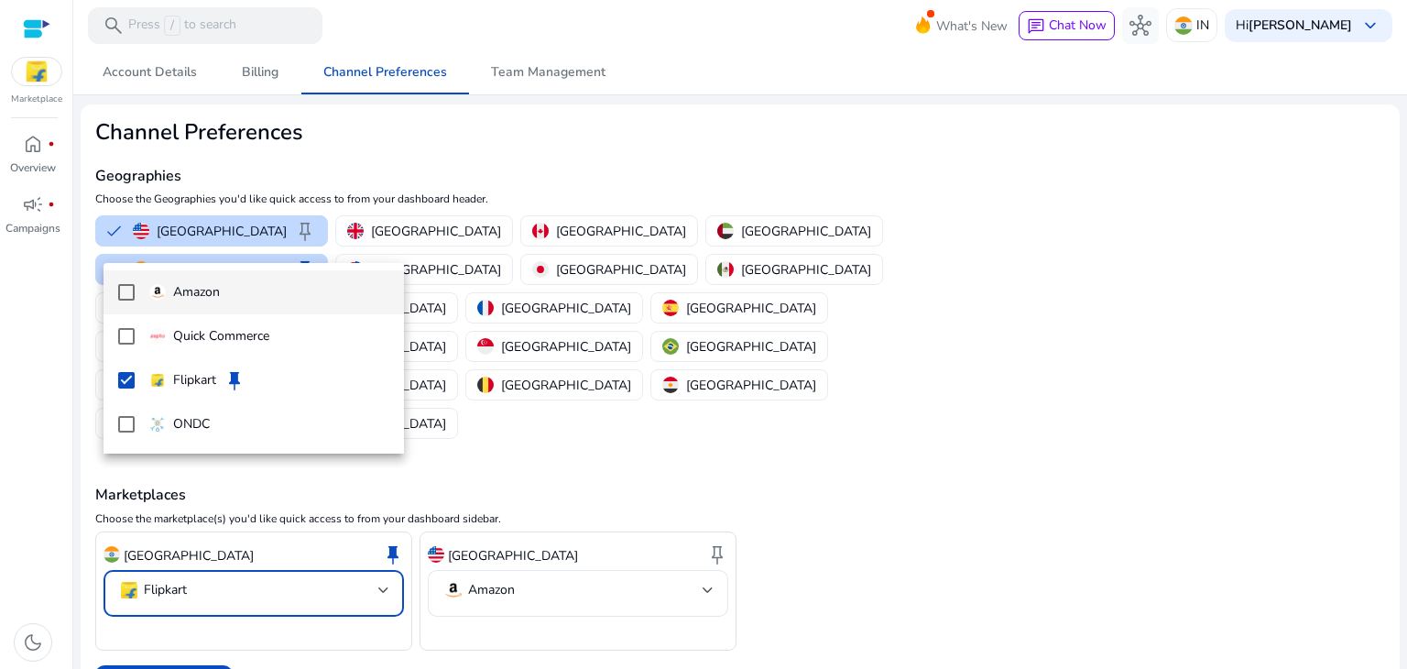
click at [135, 287] on mat-option "Amazon" at bounding box center [254, 292] width 301 height 44
click at [180, 573] on div at bounding box center [703, 334] width 1407 height 669
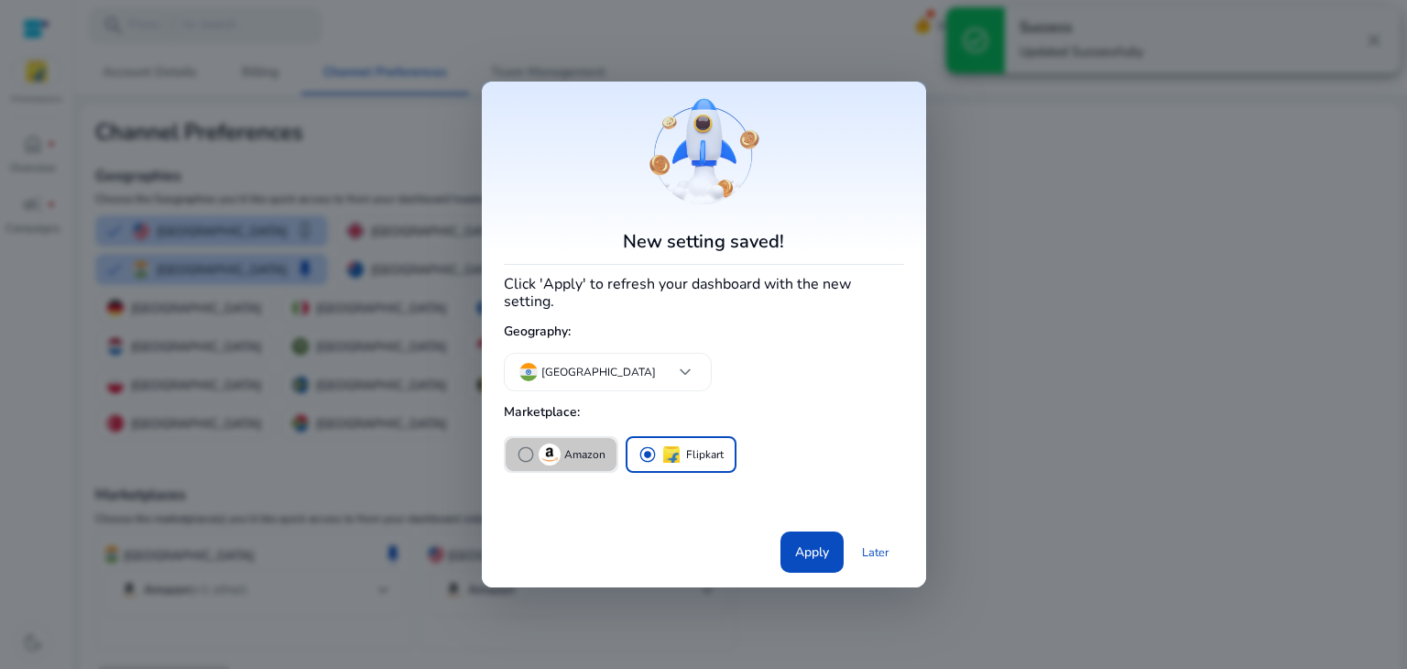
click at [517, 445] on span "radio_button_unchecked" at bounding box center [526, 454] width 18 height 18
click at [795, 530] on span at bounding box center [812, 552] width 63 height 44
